Goal: Transaction & Acquisition: Purchase product/service

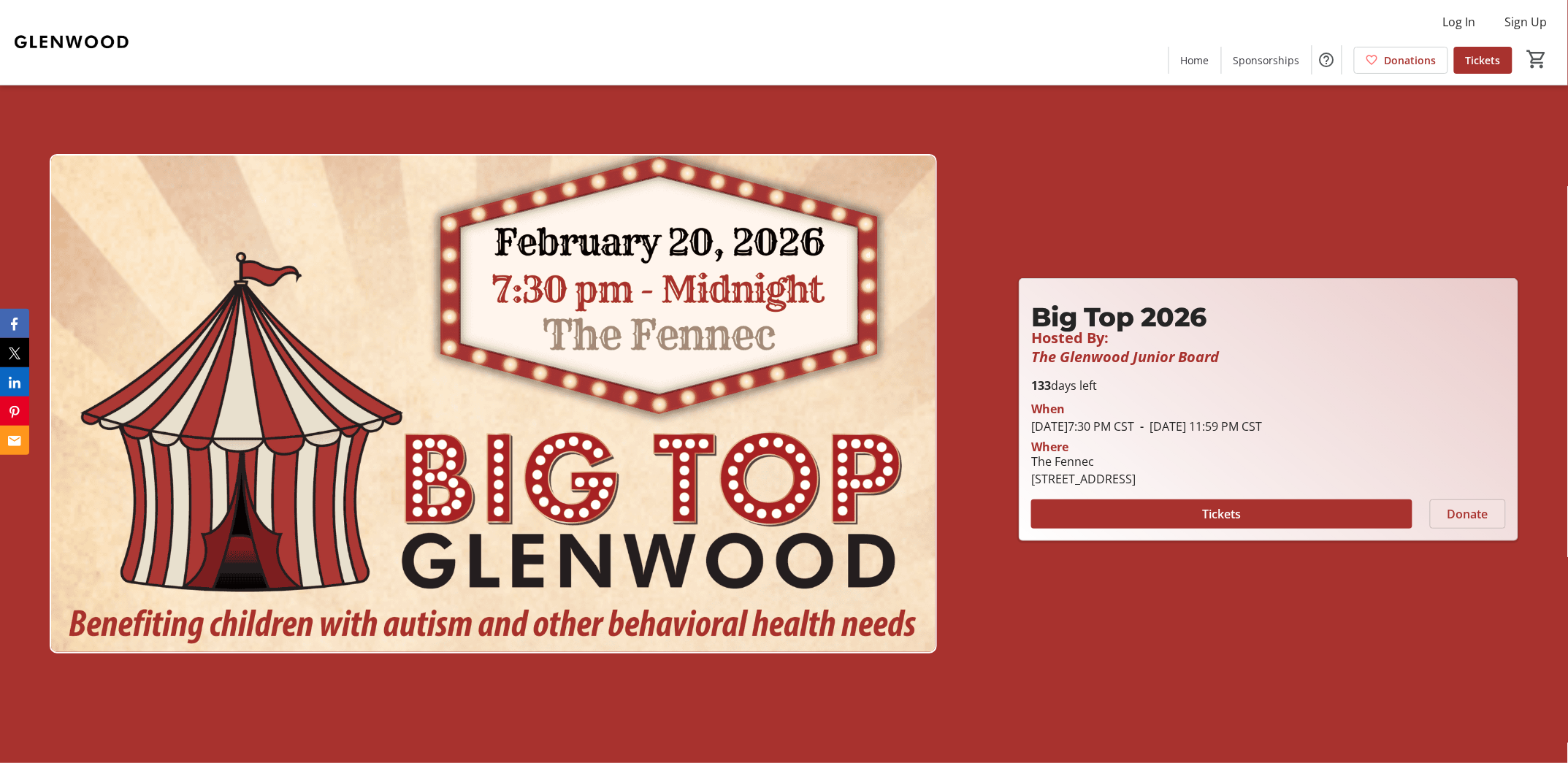
click at [1460, 517] on span "Donate" at bounding box center [1468, 514] width 41 height 17
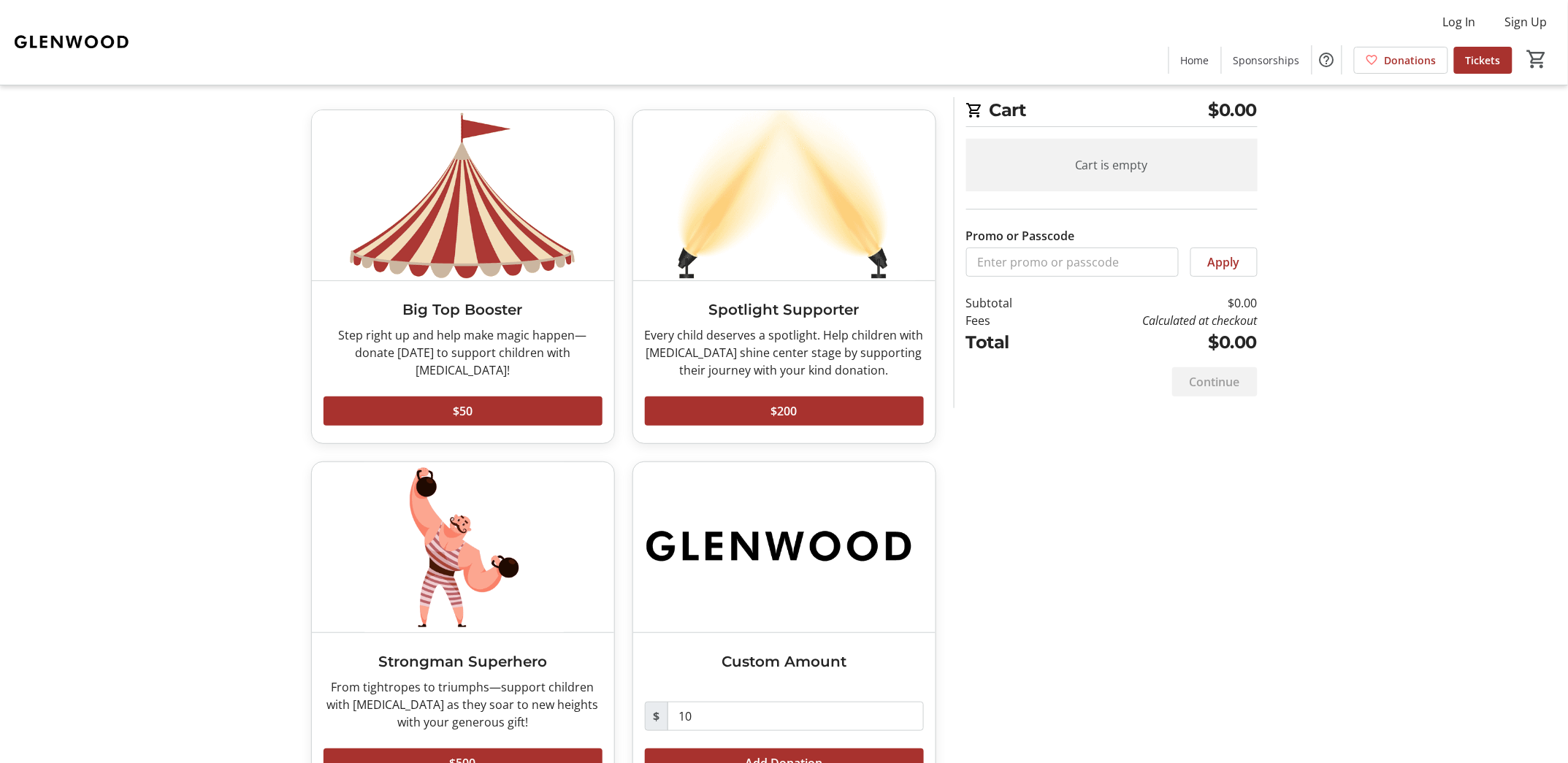
scroll to position [105, 0]
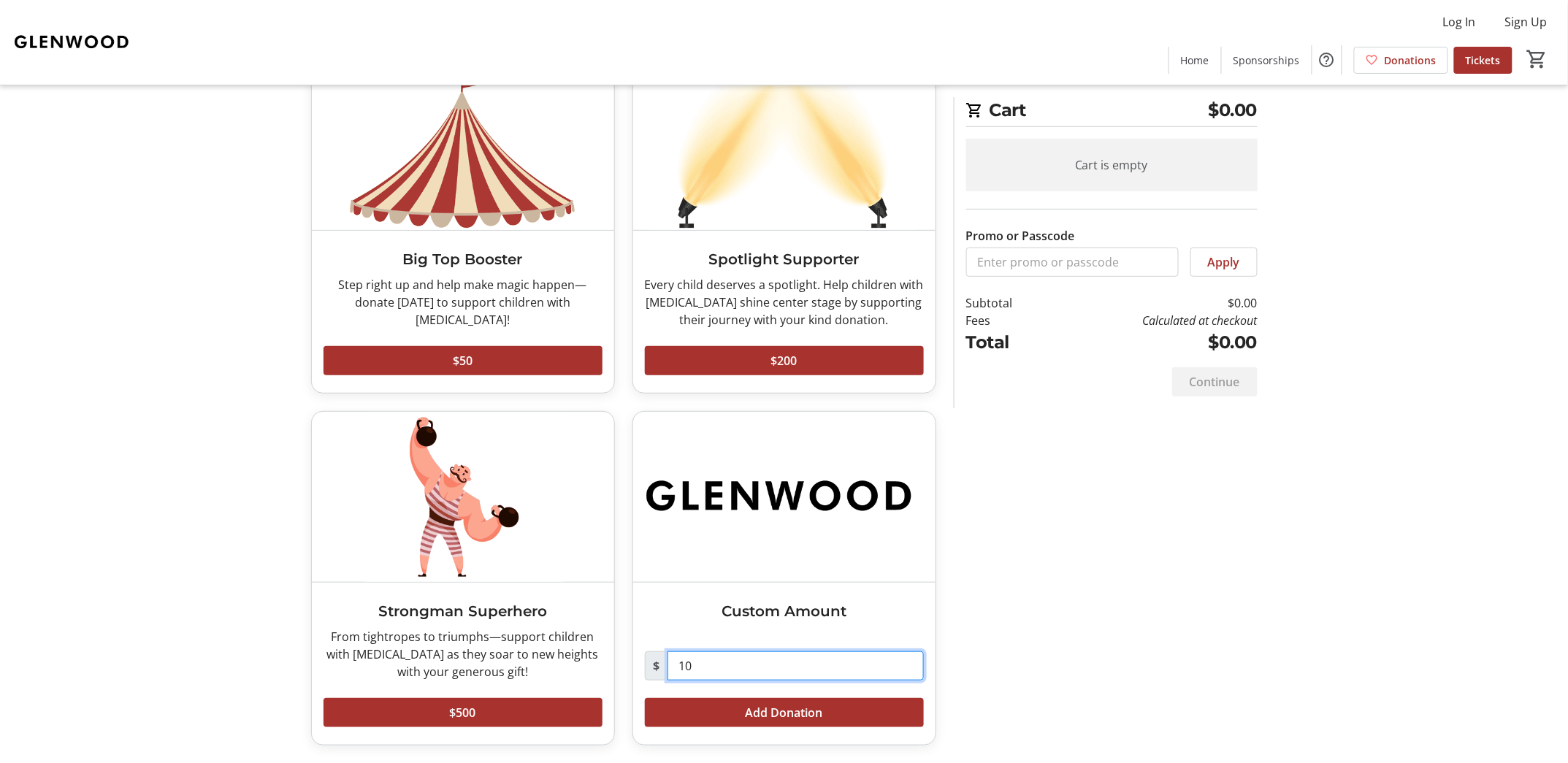
click at [731, 656] on input "10" at bounding box center [795, 666] width 257 height 29
type input "1"
type input "5"
click at [1051, 599] on div "Make a Donation Big Top Booster Step right up and help make magic happen—donate…" at bounding box center [784, 389] width 965 height 747
click at [841, 704] on span at bounding box center [784, 712] width 279 height 35
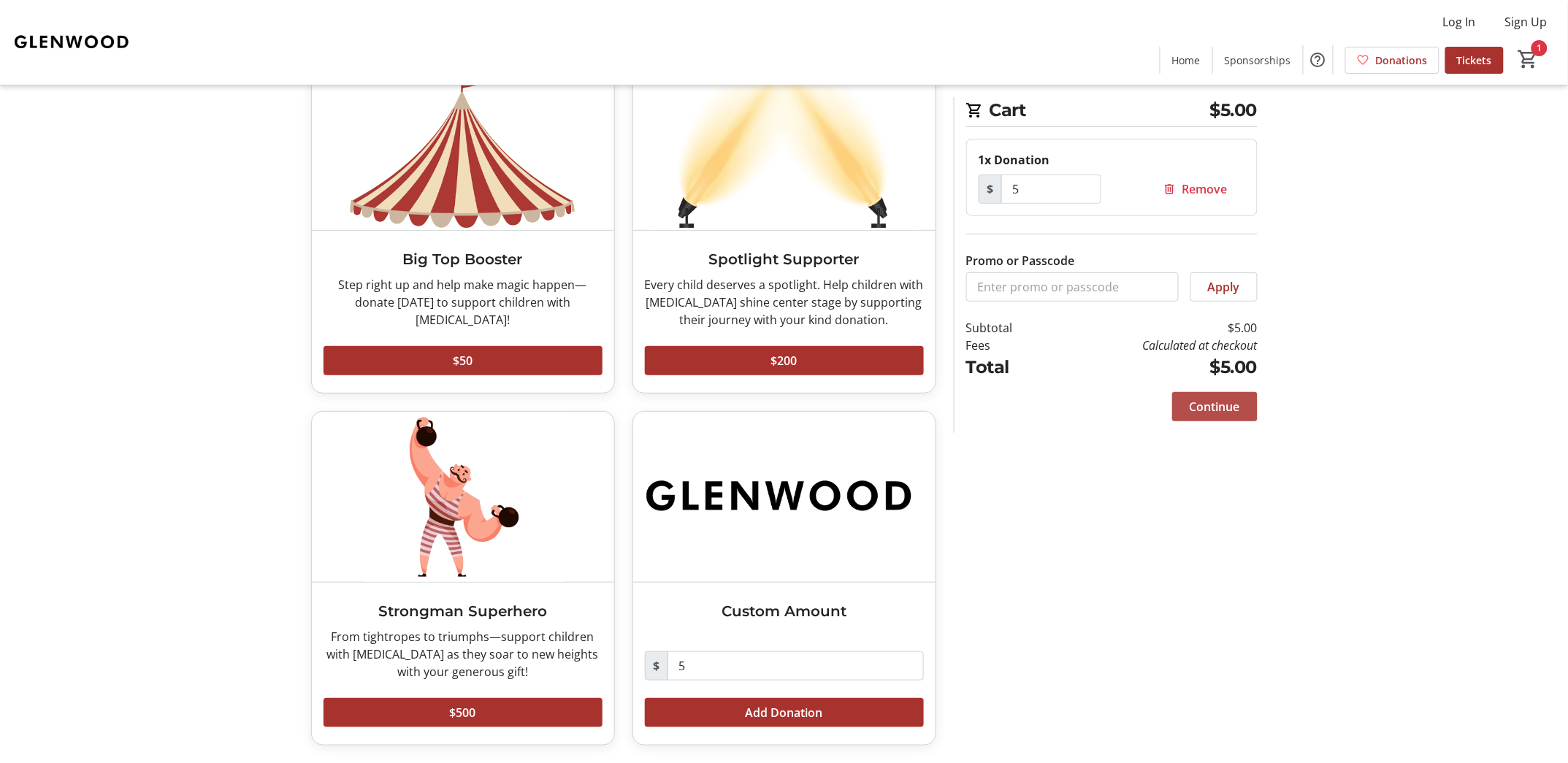
click at [1215, 412] on span "Continue" at bounding box center [1215, 407] width 51 height 17
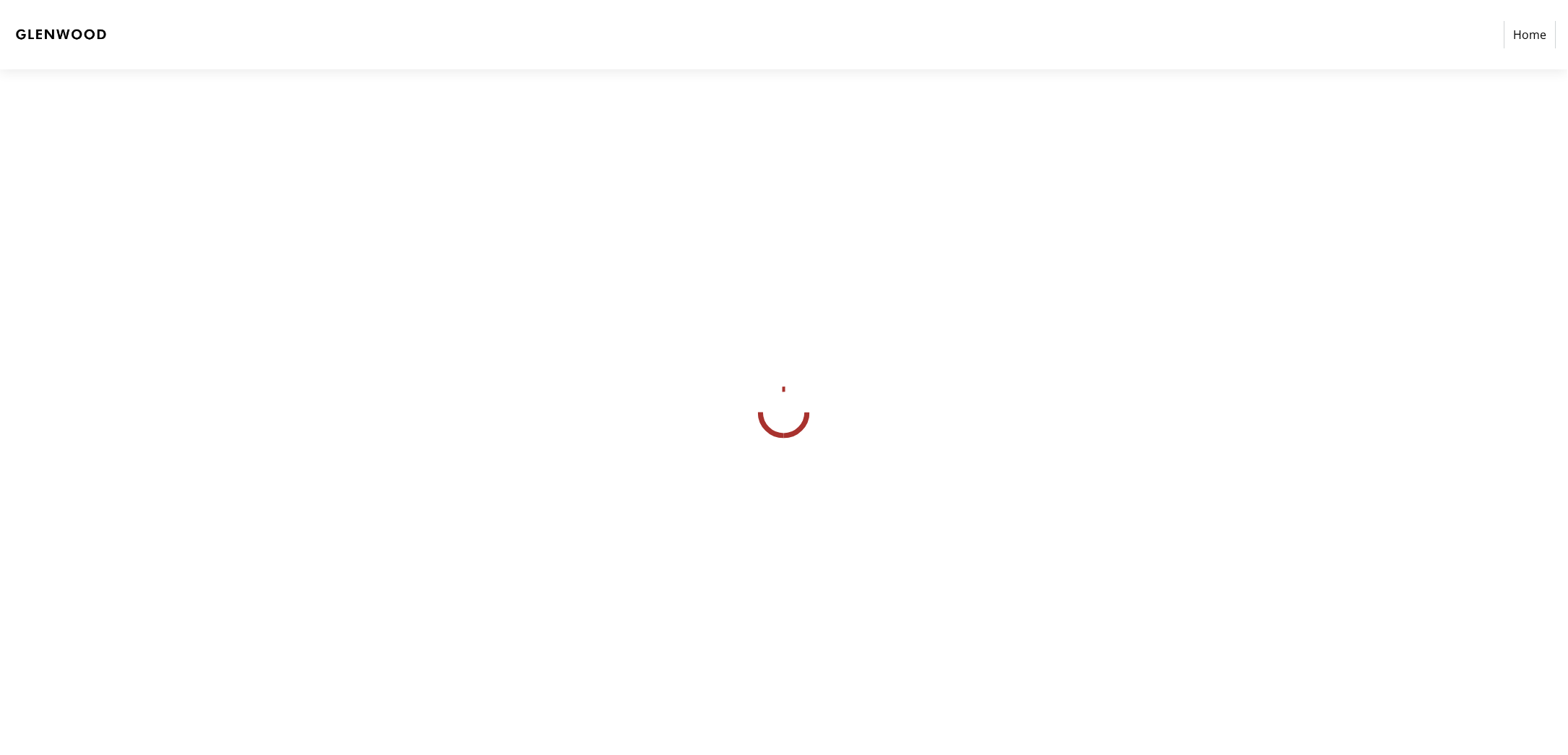
select select "US"
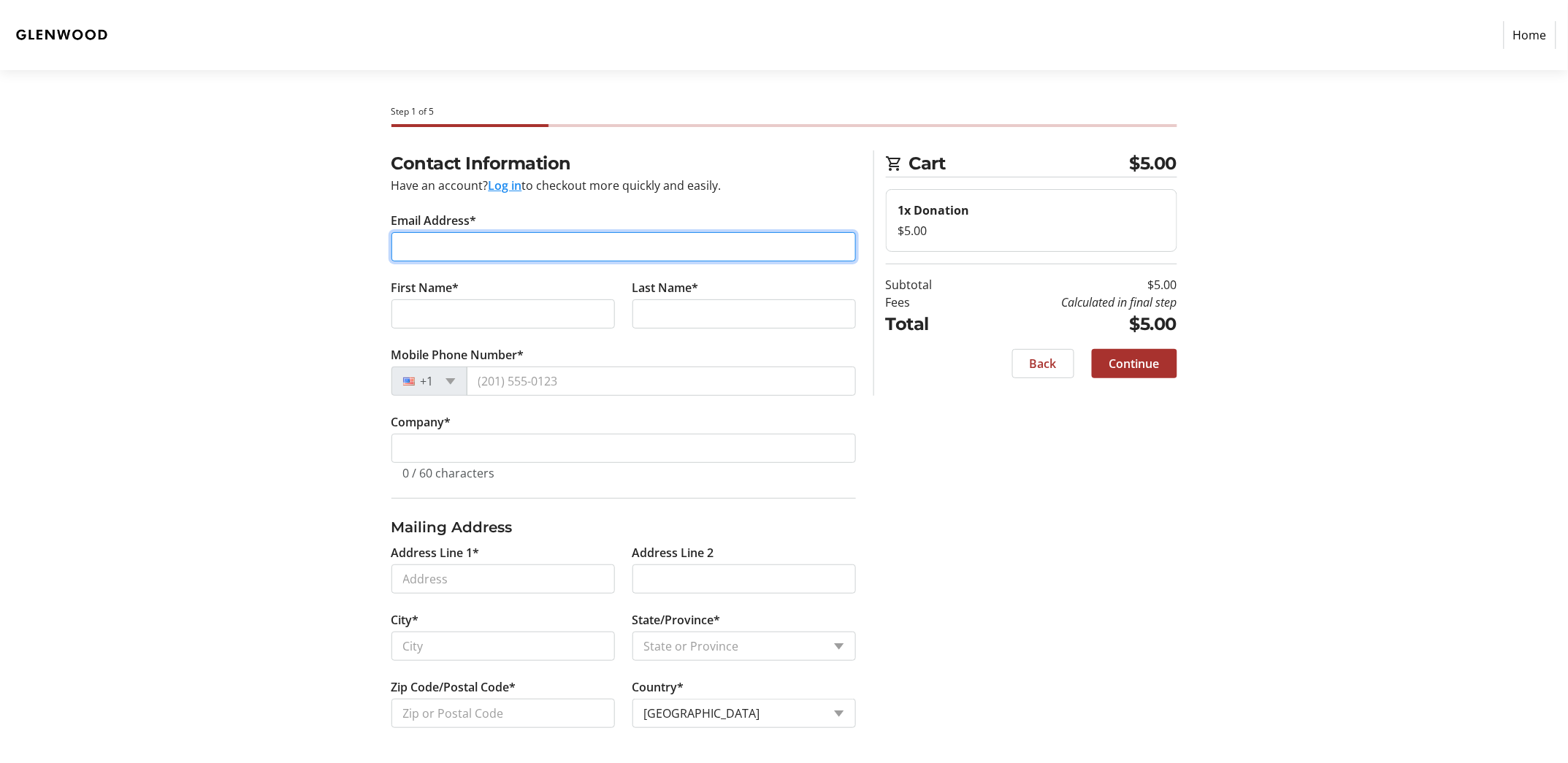
click at [471, 248] on input "Email Address*" at bounding box center [624, 246] width 465 height 29
type input "[EMAIL_ADDRESS][DOMAIN_NAME]"
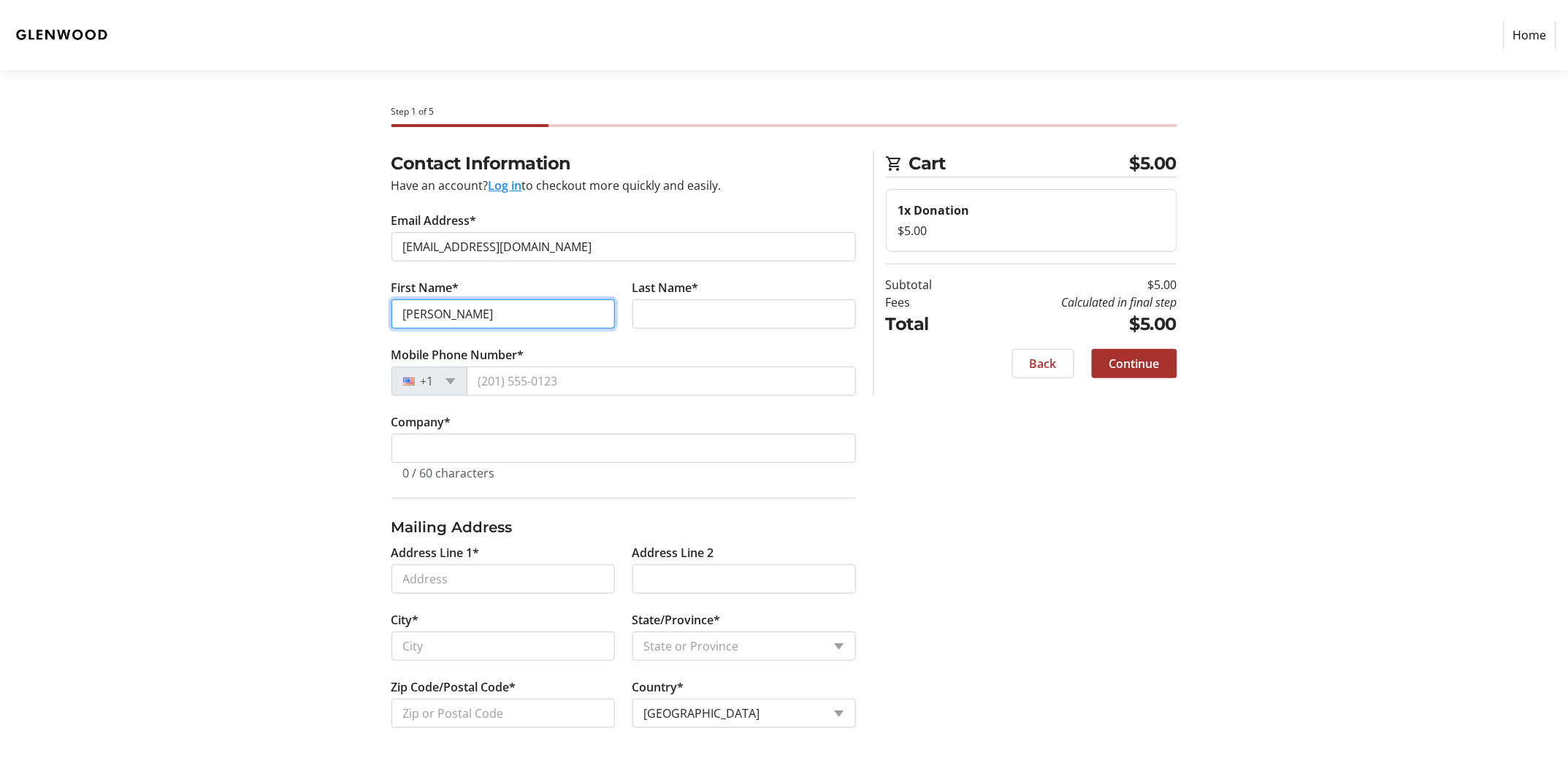
type input "[PERSON_NAME]"
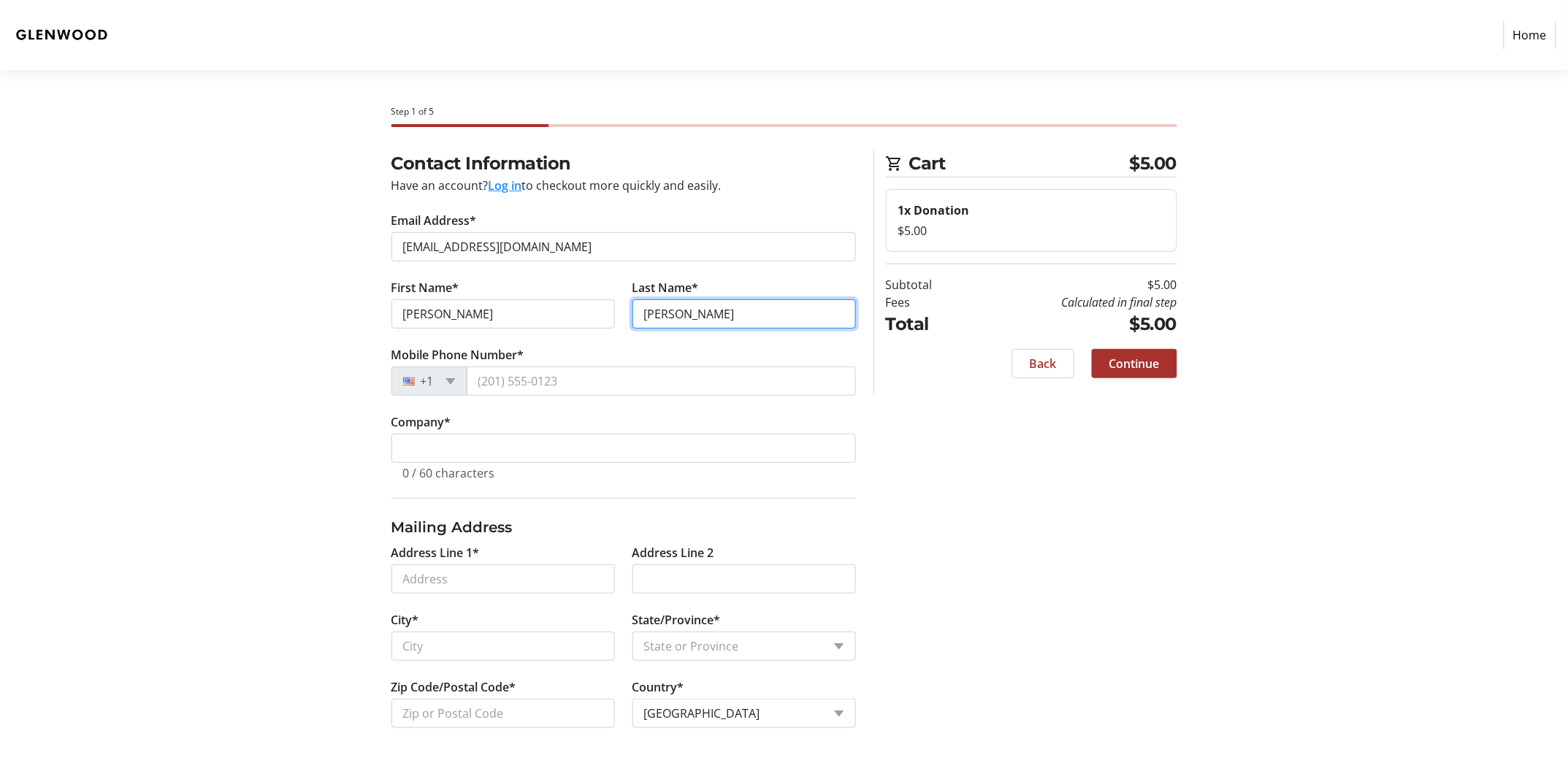
type input "[PERSON_NAME]"
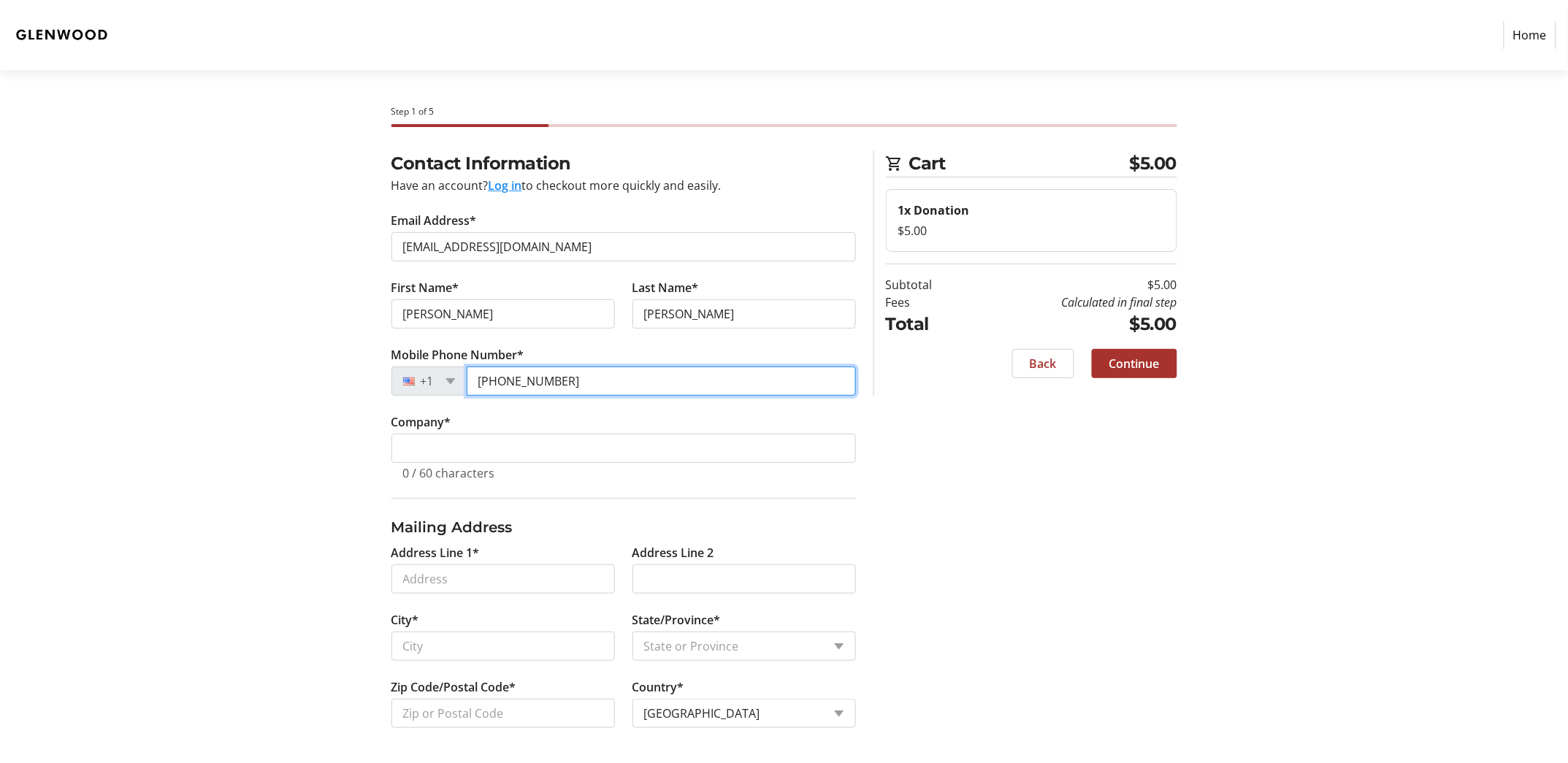
type input "[PHONE_NUMBER]"
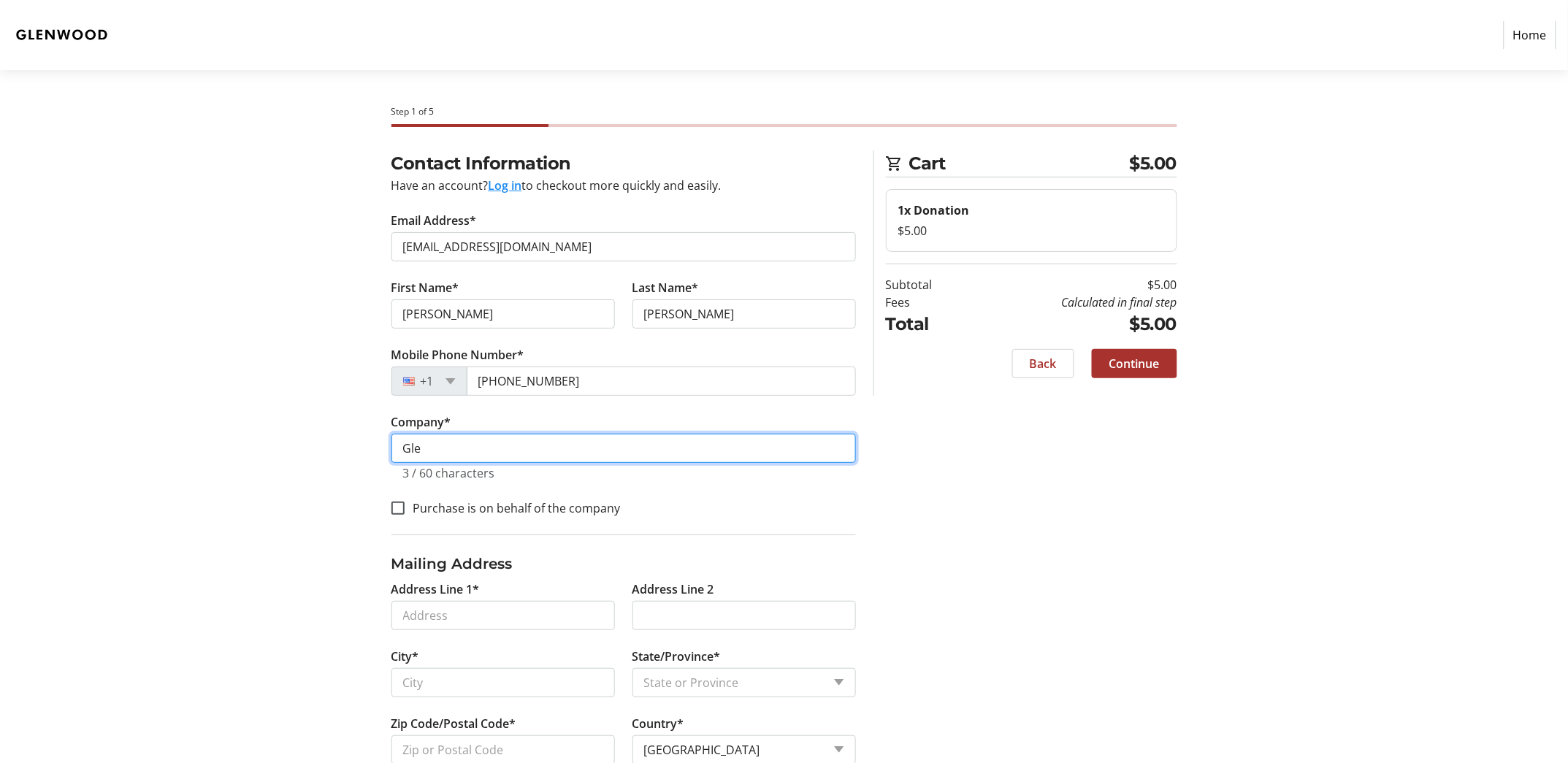
type input "Glenwood, Inc."
click at [1131, 371] on span "Continue" at bounding box center [1134, 363] width 51 height 17
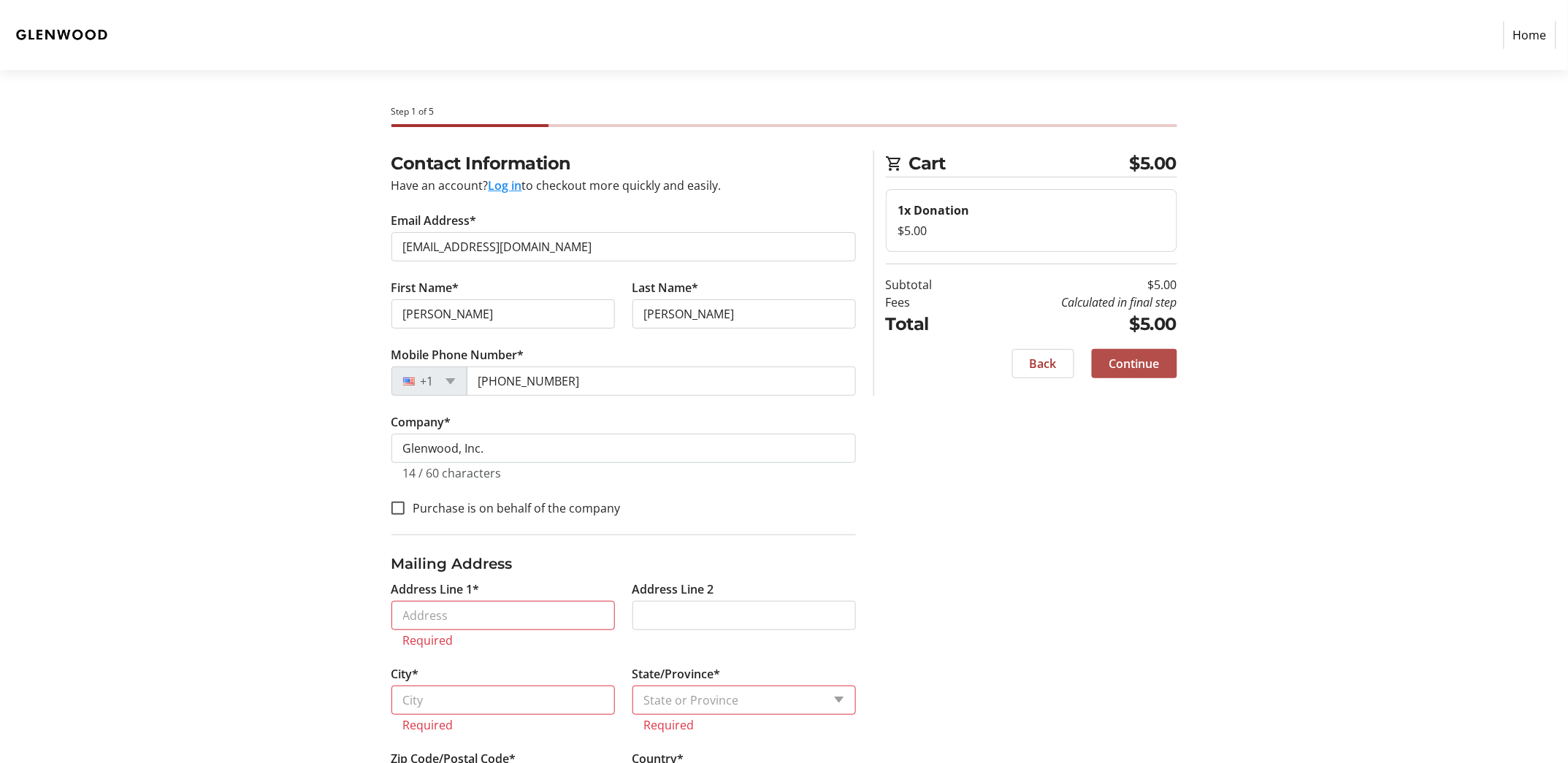
scroll to position [39, 0]
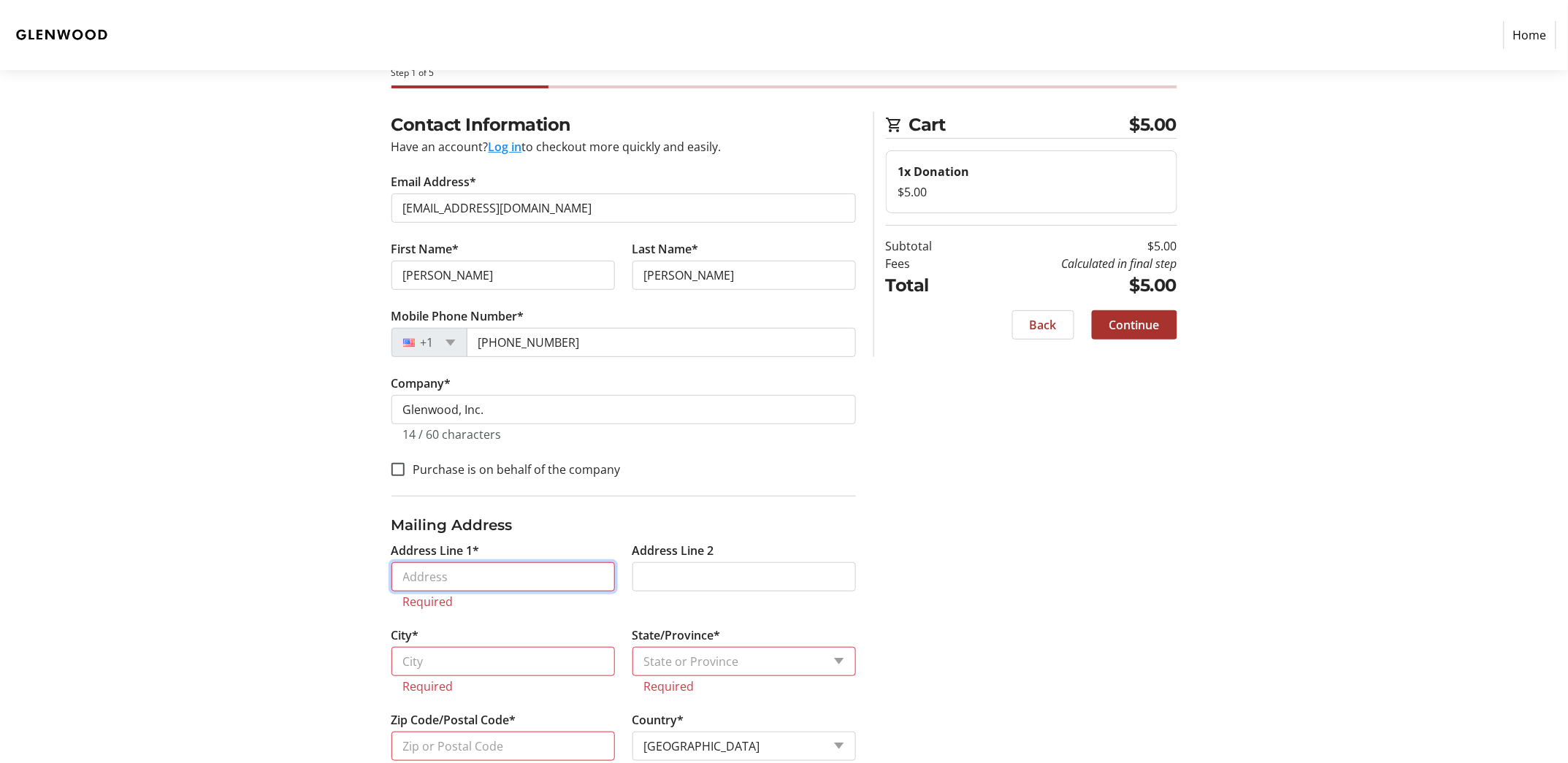
click at [529, 577] on input "Address Line 1*" at bounding box center [503, 576] width 224 height 29
type input "[STREET_ADDRESS]"
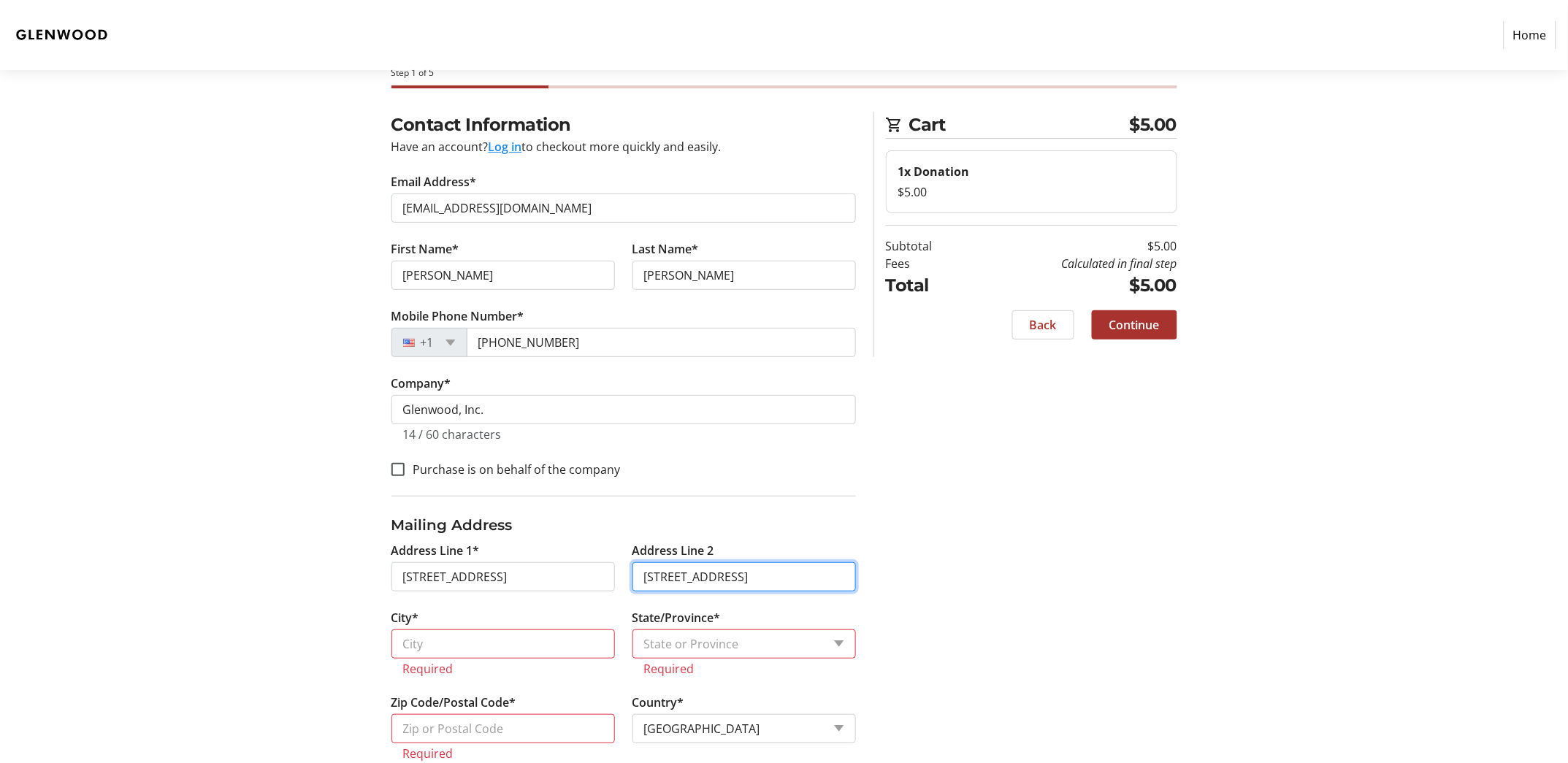
drag, startPoint x: 826, startPoint y: 571, endPoint x: 507, endPoint y: 581, distance: 319.2
click at [507, 581] on div "Address Line 1* 182 Country Road Address Line [GEOGRAPHIC_DATA]* Required State…" at bounding box center [624, 660] width 482 height 237
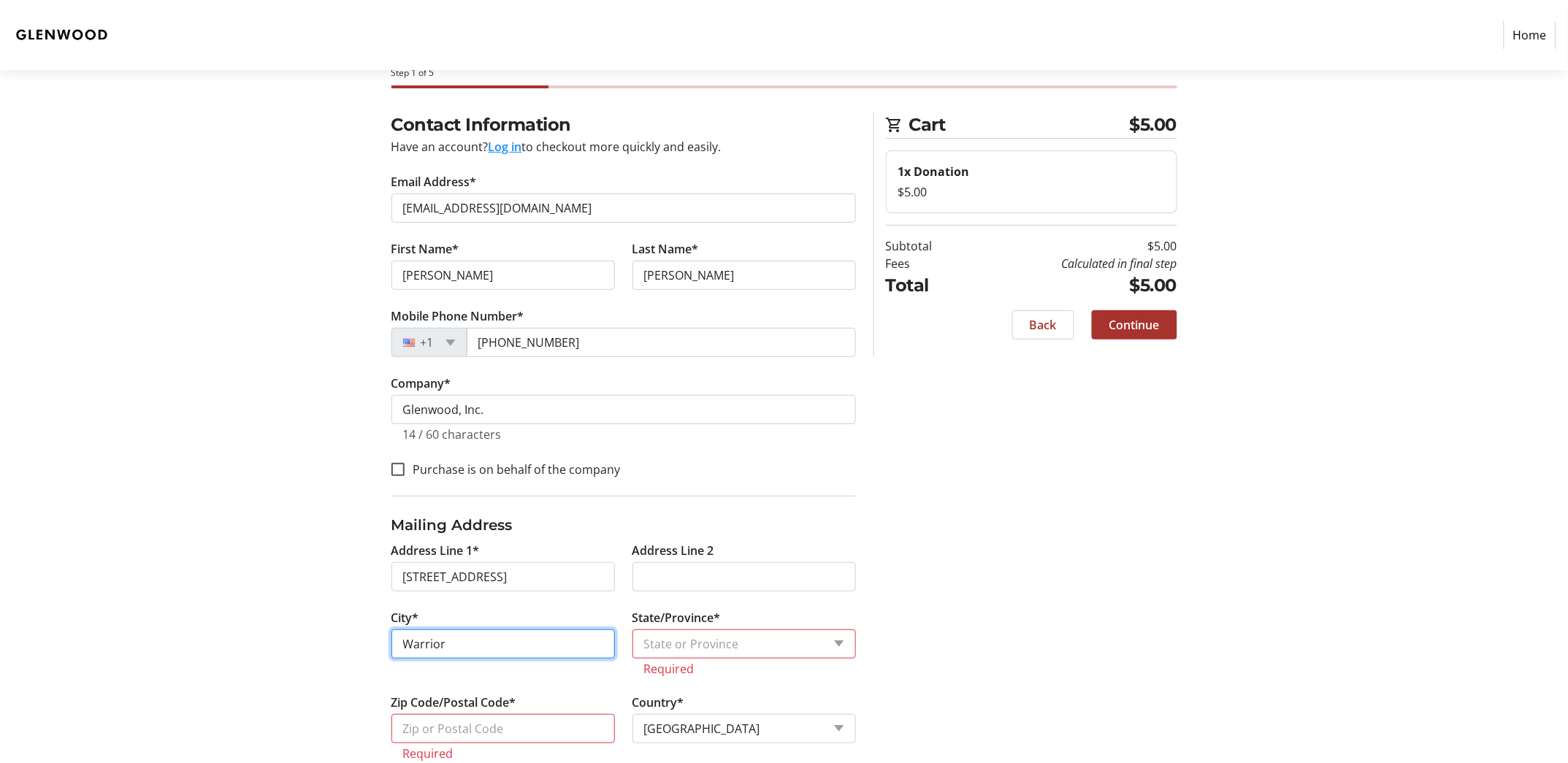
type input "Warrior"
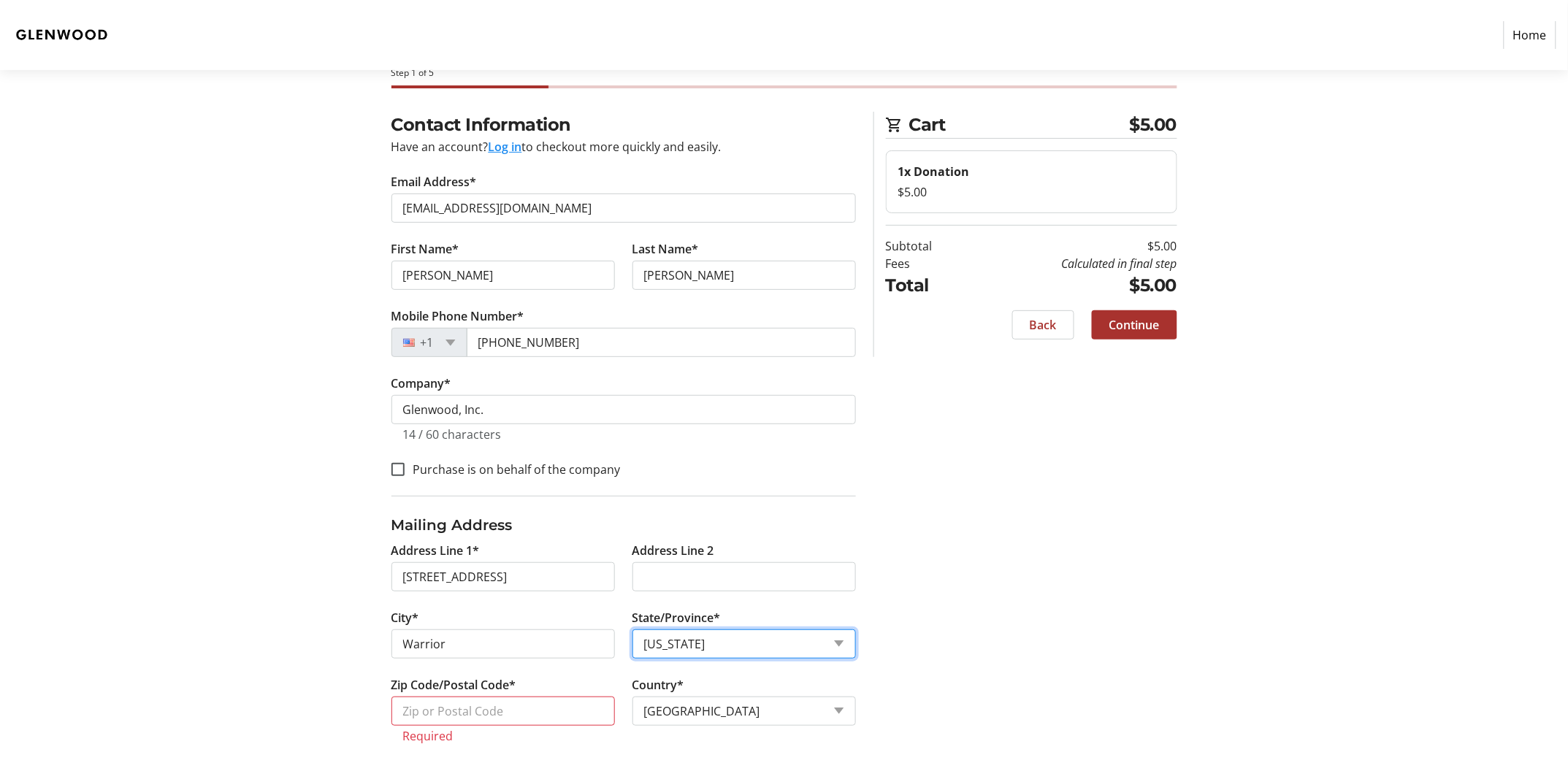
select select "AL"
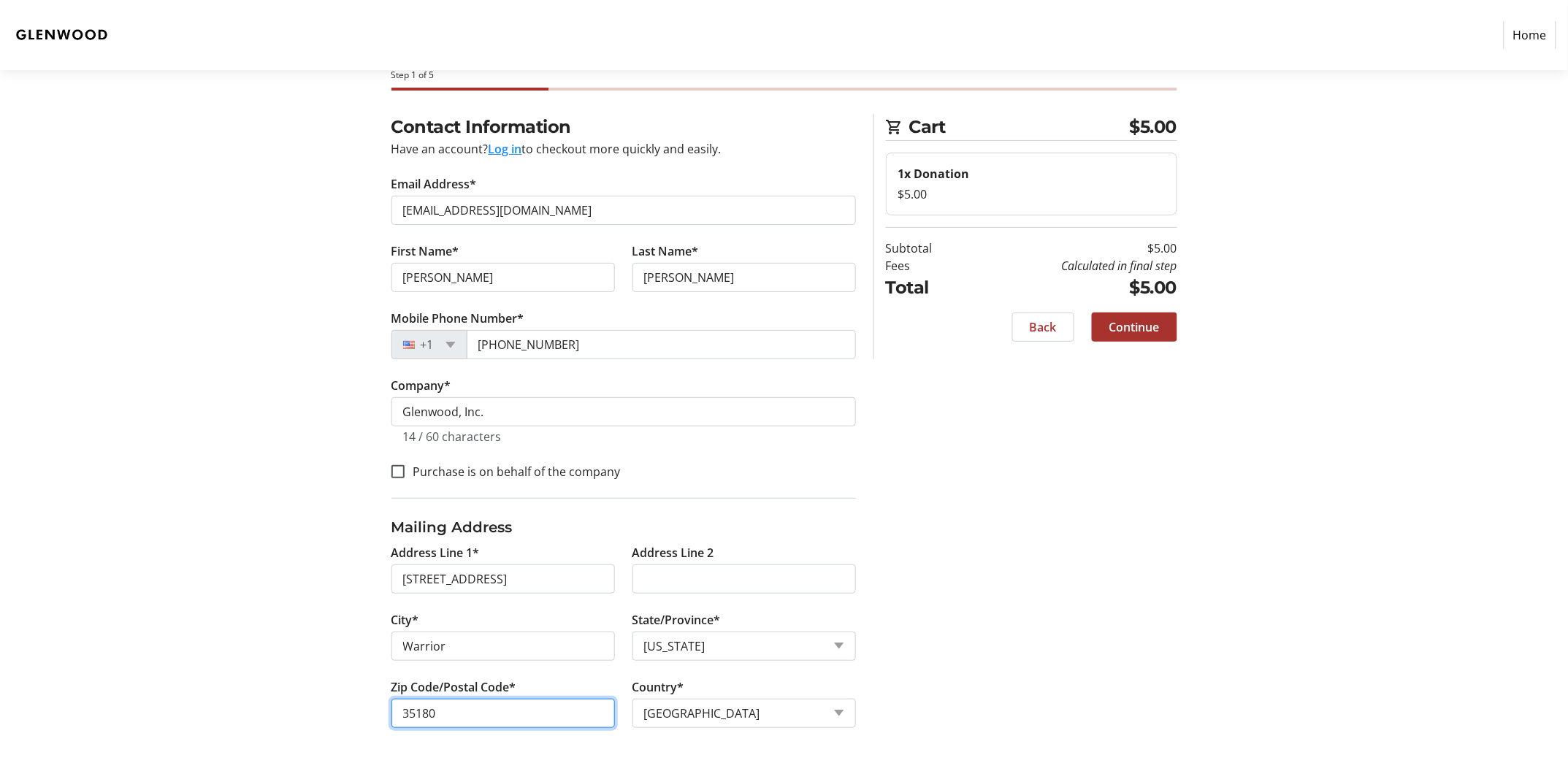
type input "35180"
click at [1149, 320] on span "Continue" at bounding box center [1134, 327] width 51 height 17
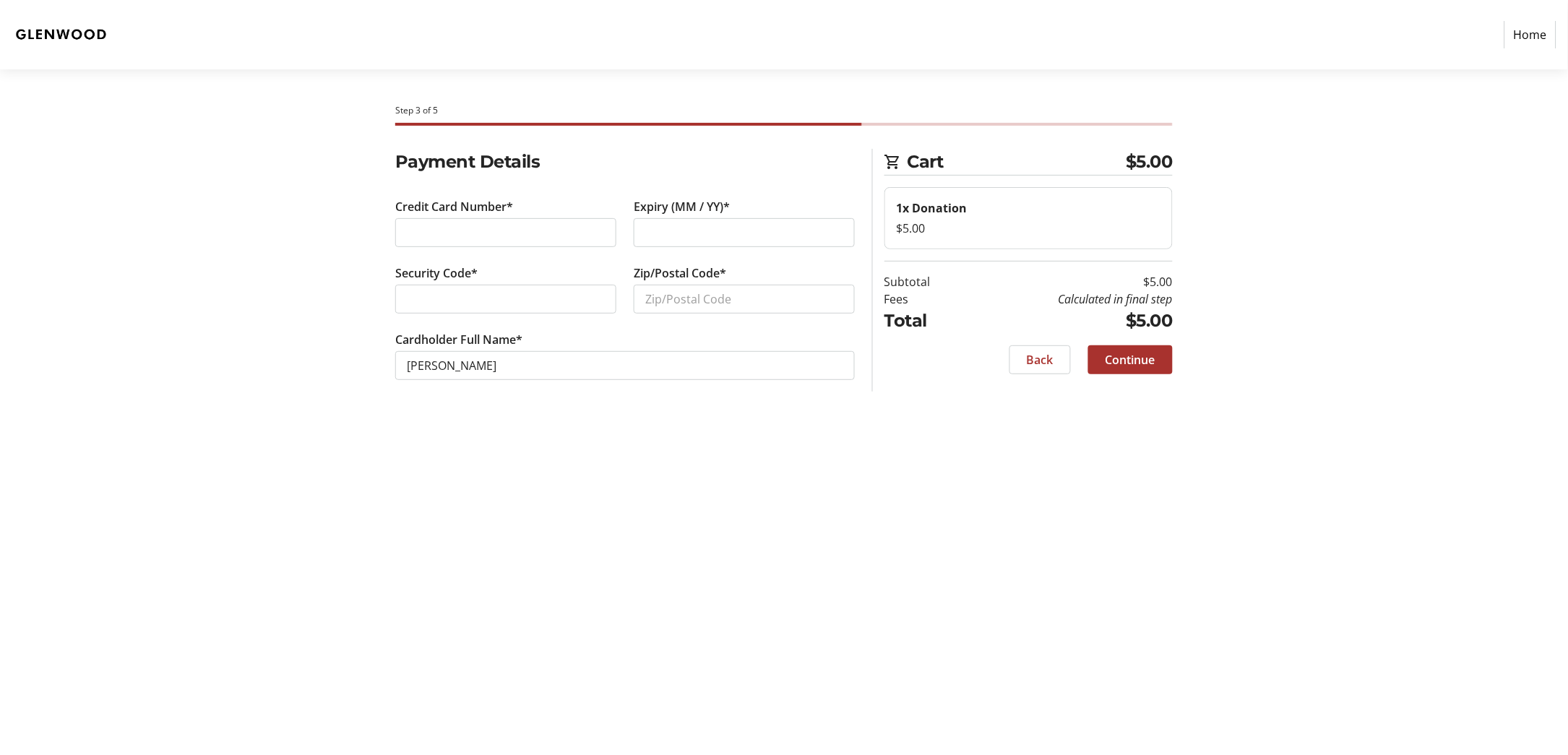
click at [511, 285] on div at bounding box center [505, 298] width 221 height 29
click at [693, 299] on input "Zip/Postal Code*" at bounding box center [744, 298] width 221 height 29
type input "35068"
click at [704, 464] on div "Step 3 of 5 Cart $5.00 1x Donation $5.00 Subtotal $5.00 Fees Calculated in fina…" at bounding box center [784, 412] width 954 height 686
click at [1130, 361] on span "Continue" at bounding box center [1130, 359] width 50 height 17
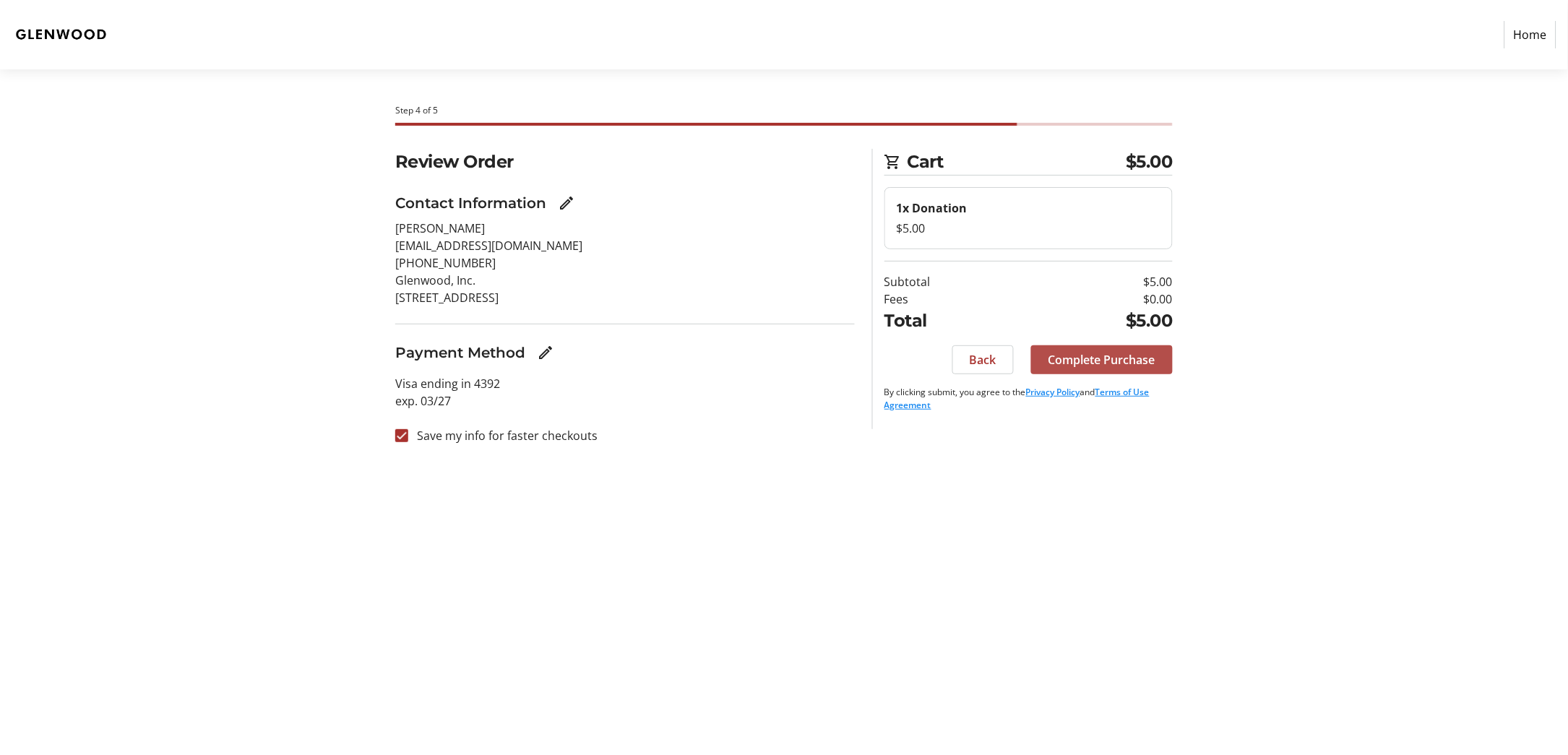
click at [1104, 359] on span "Complete Purchase" at bounding box center [1101, 359] width 107 height 17
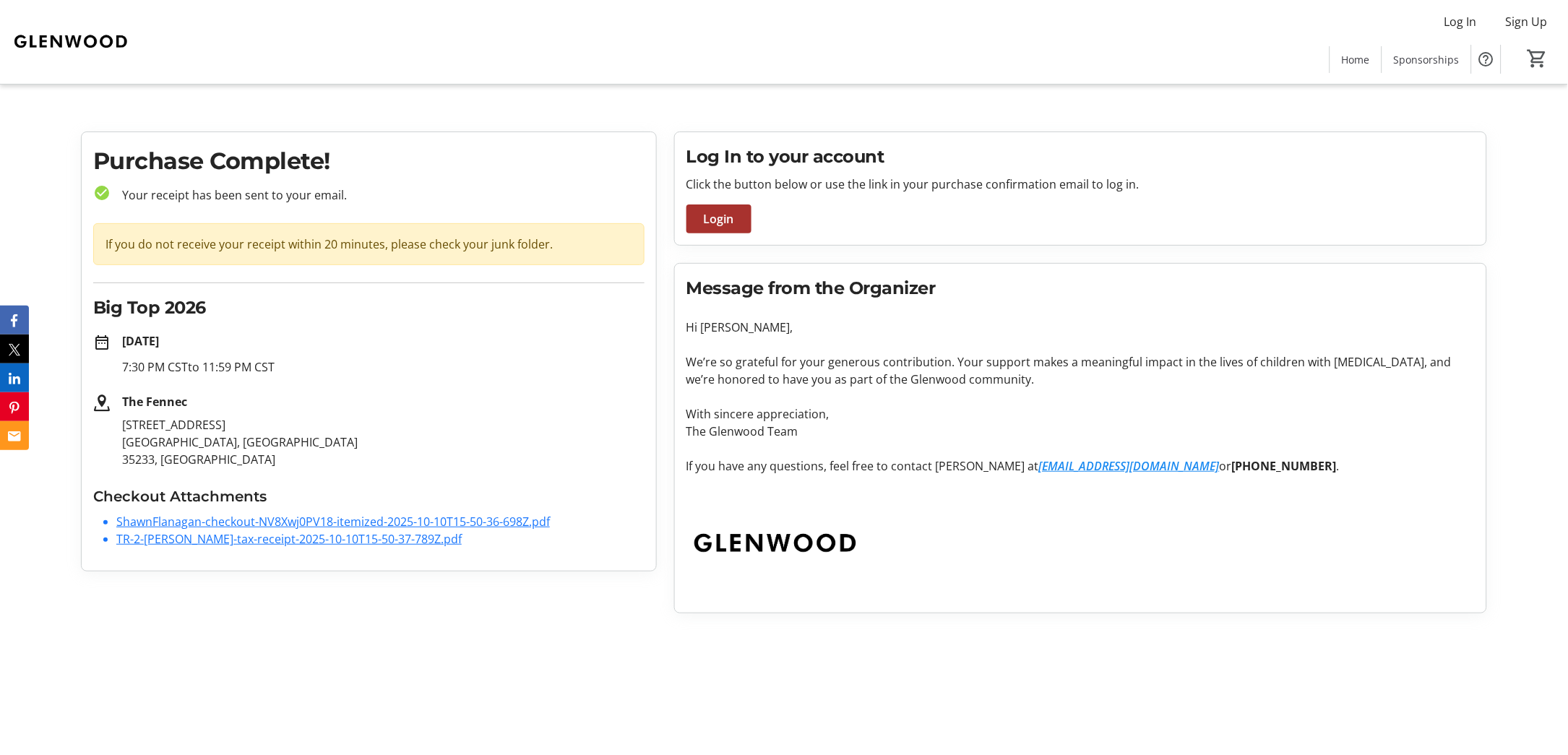
click at [495, 522] on link "ShawnFlanagan-checkout-NV8Xwj0PV18-itemized-2025-10-10T15-50-36-698Z.pdf" at bounding box center [333, 521] width 433 height 16
click at [447, 542] on link "TR-2-[PERSON_NAME]-tax-receipt-2025-10-10T15-50-37-789Z.pdf" at bounding box center [289, 539] width 346 height 16
